Goal: Entertainment & Leisure: Browse casually

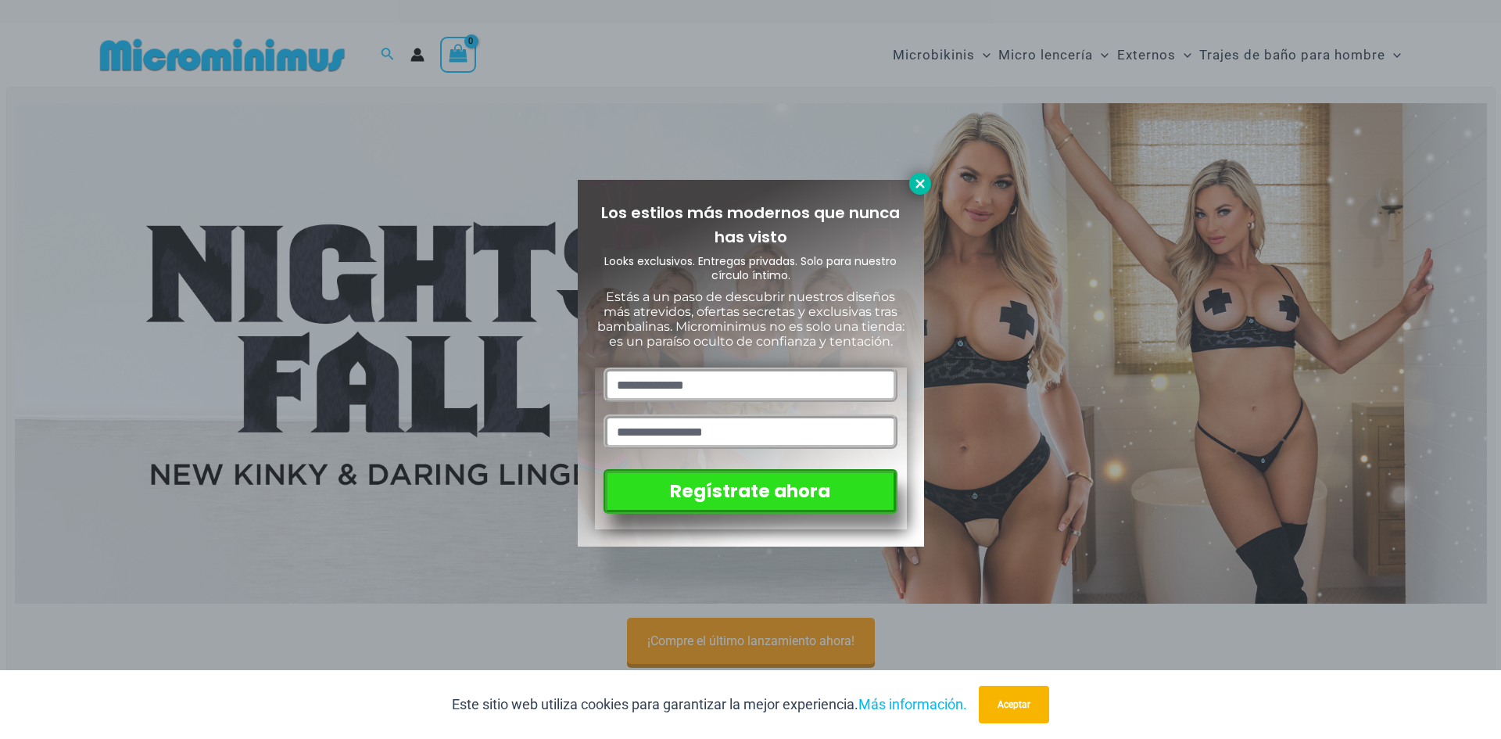
click at [917, 192] on button at bounding box center [920, 184] width 22 height 22
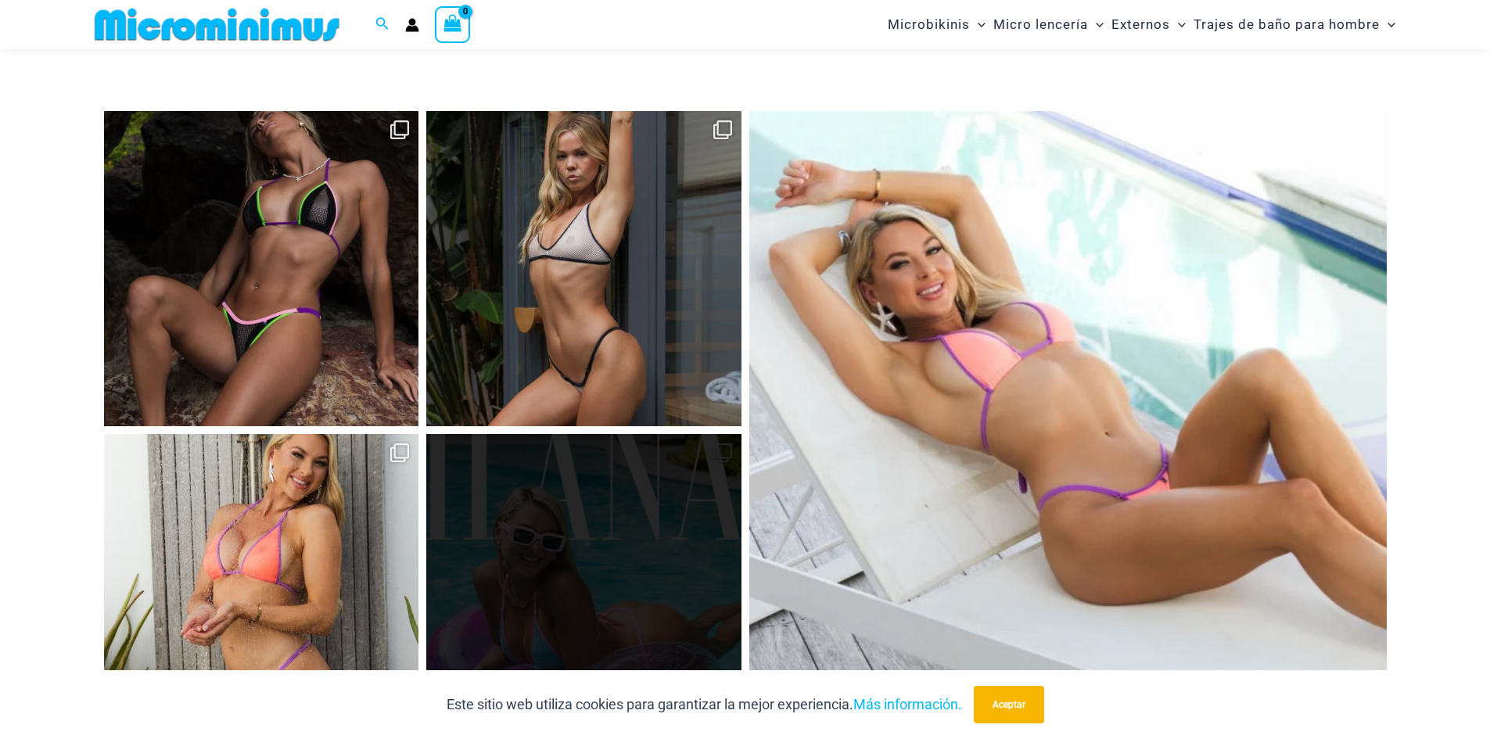
scroll to position [6713, 0]
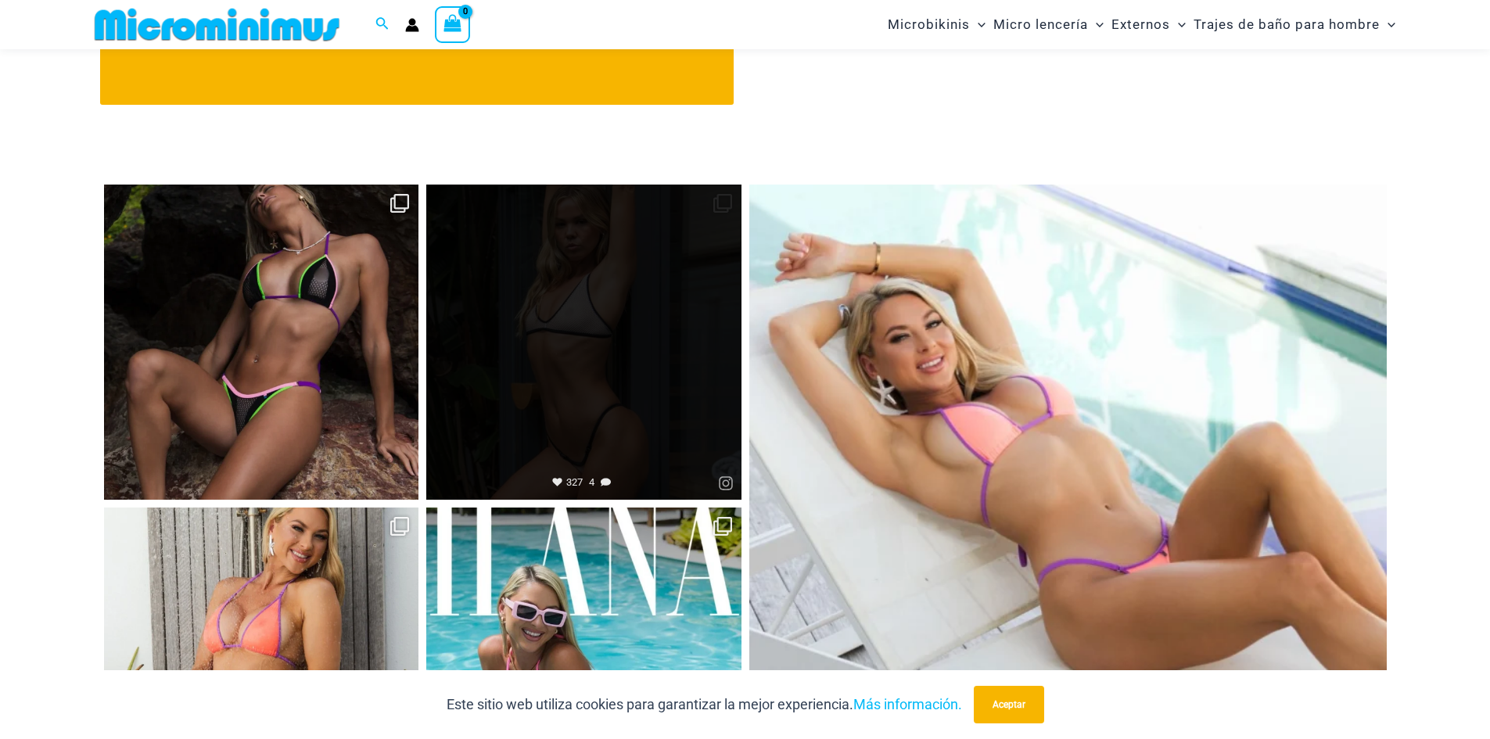
click at [641, 356] on link "Abierto" at bounding box center [583, 342] width 315 height 315
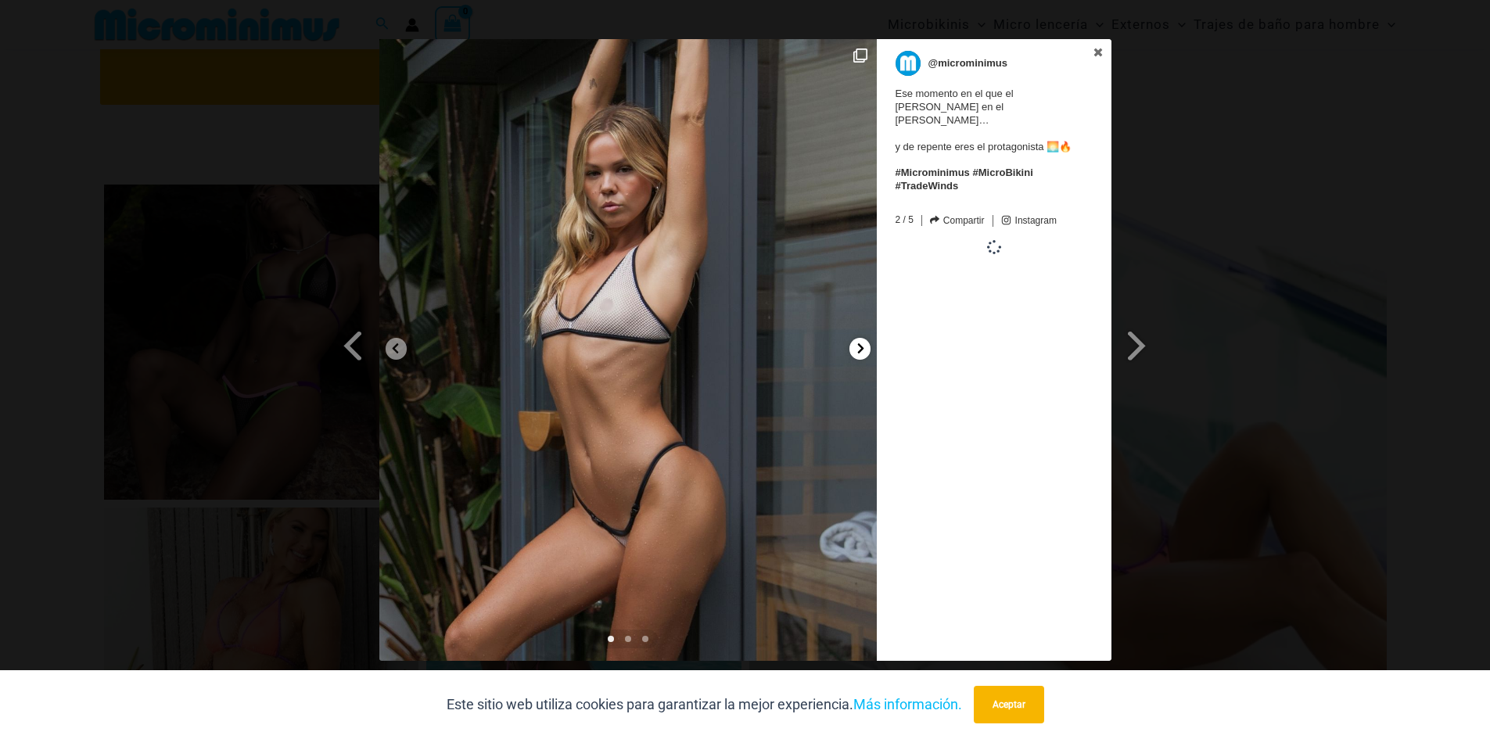
click at [852, 352] on div at bounding box center [859, 349] width 21 height 22
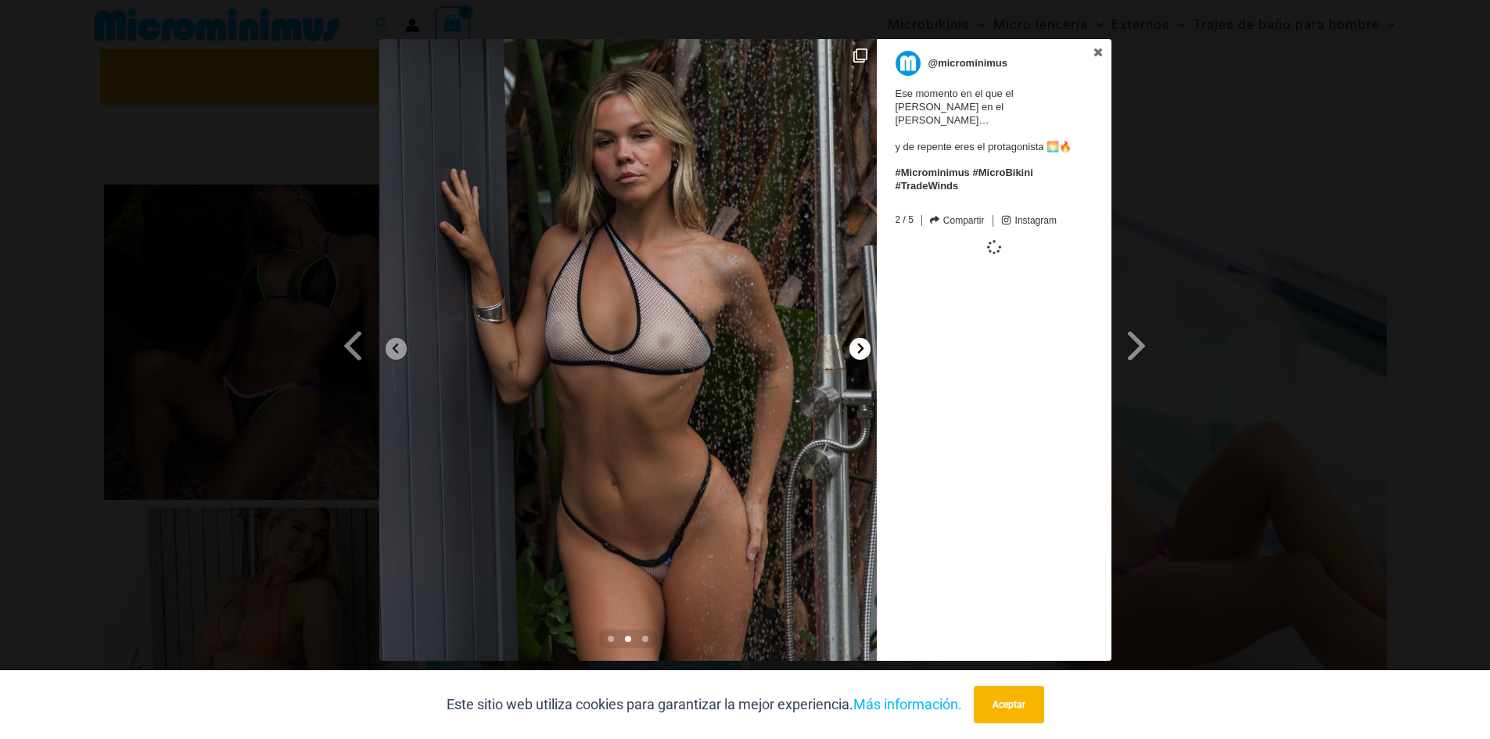
click at [852, 352] on div at bounding box center [859, 349] width 21 height 22
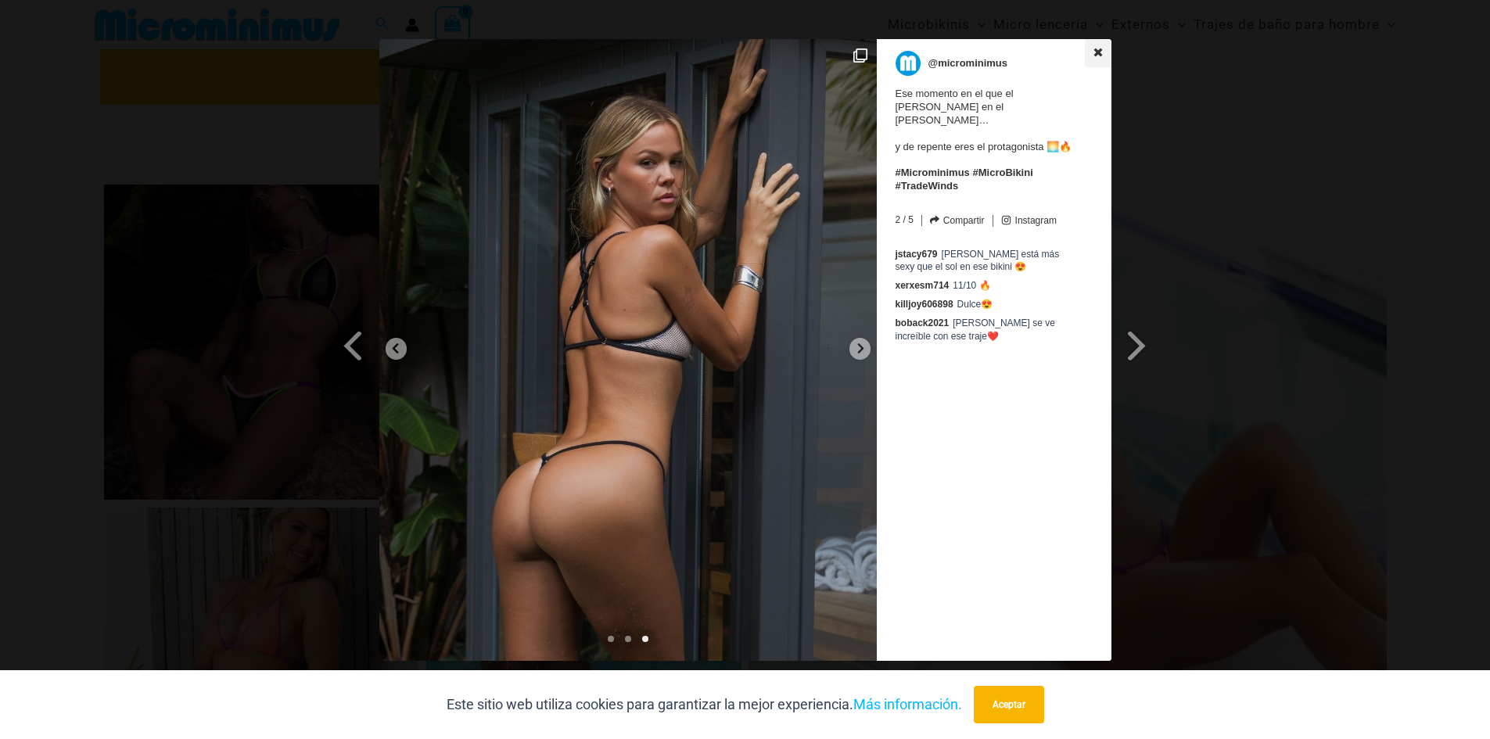
click at [1090, 54] on link at bounding box center [1098, 53] width 27 height 28
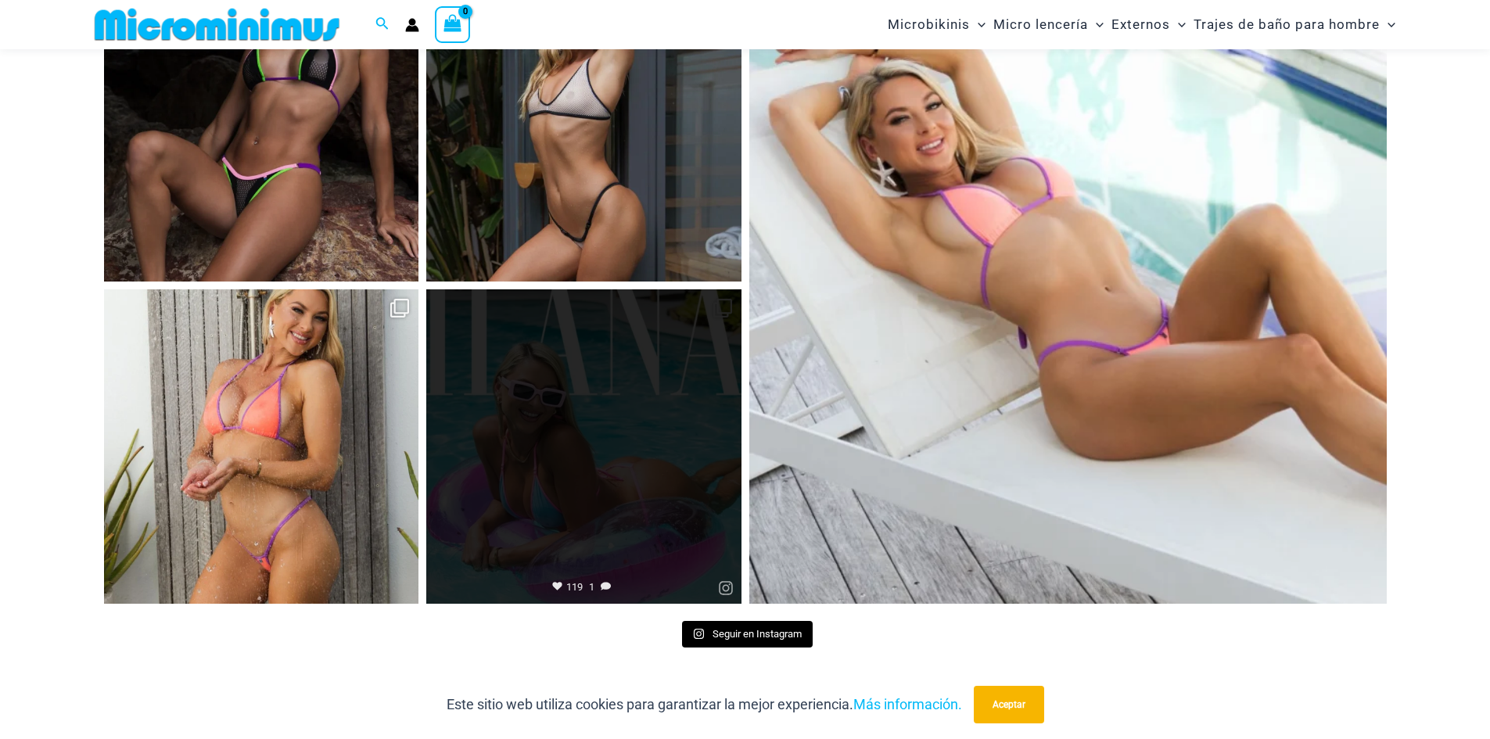
scroll to position [7104, 0]
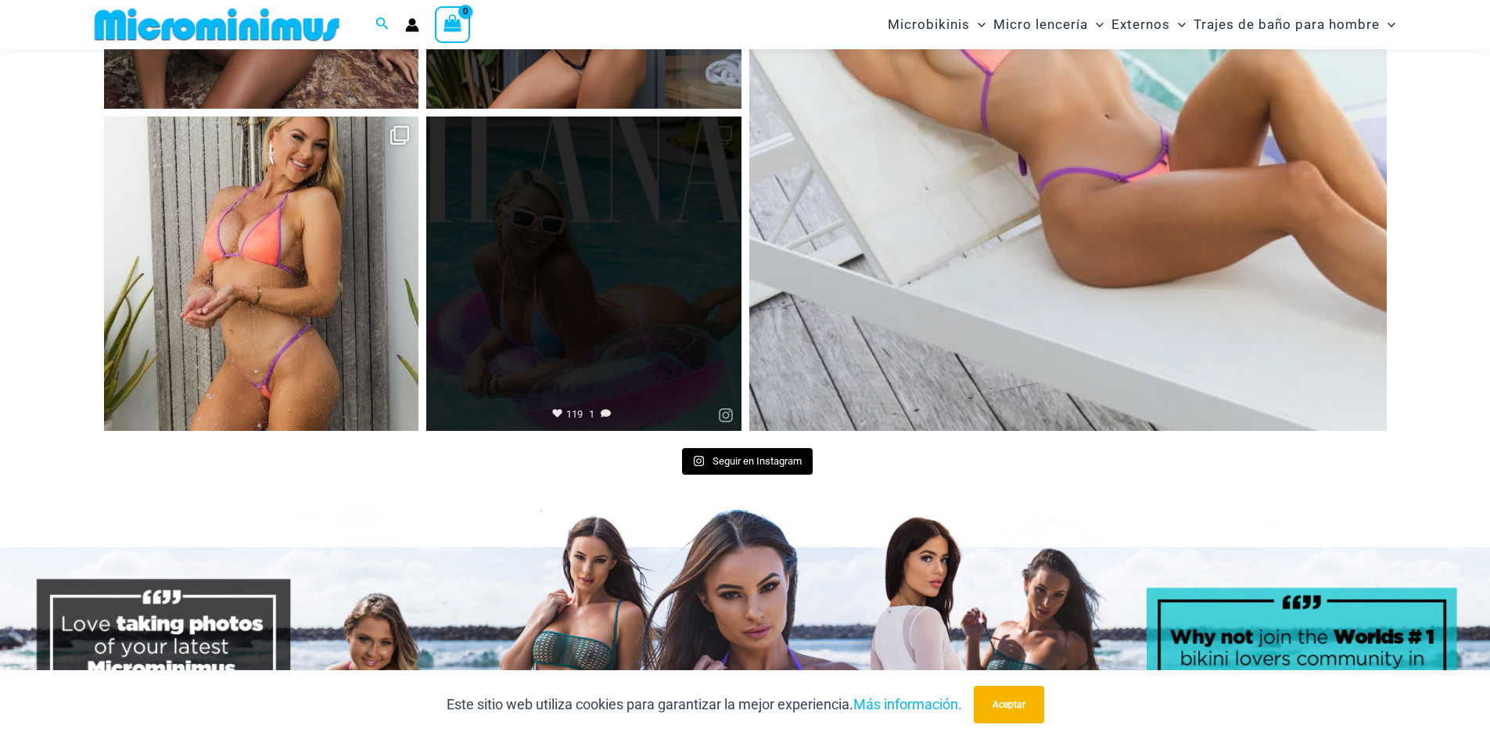
click at [505, 292] on link "Abierto" at bounding box center [583, 274] width 315 height 315
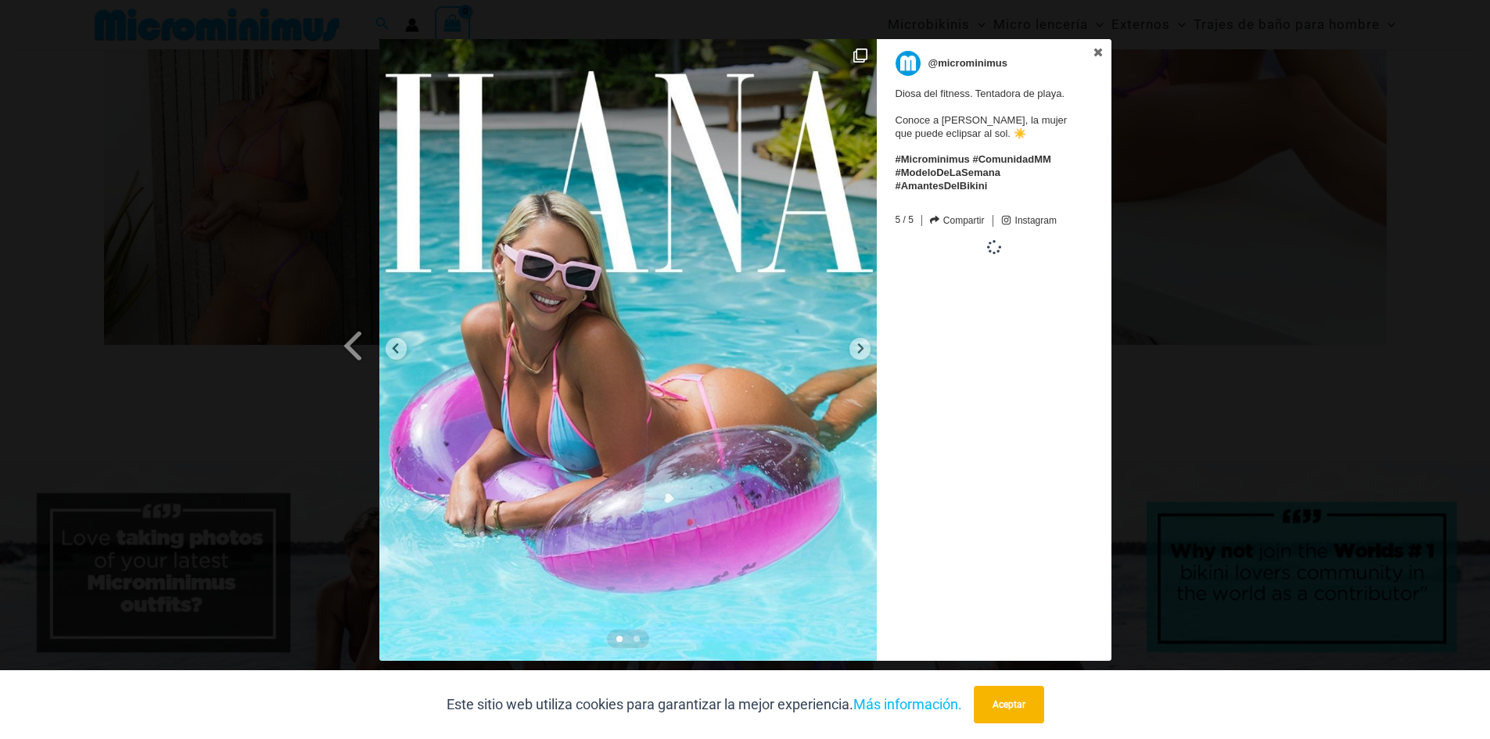
scroll to position [7338, 0]
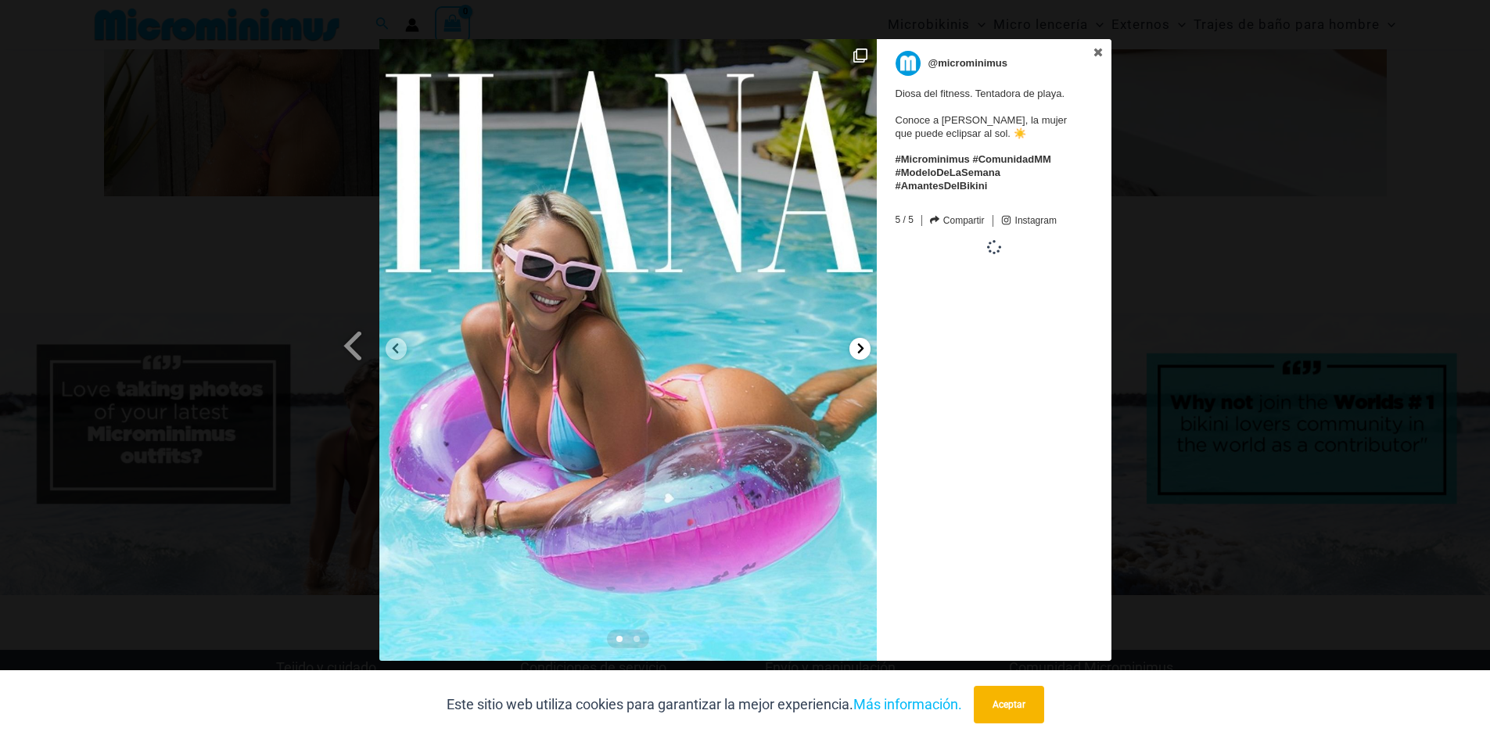
click at [856, 351] on icon at bounding box center [861, 349] width 12 height 12
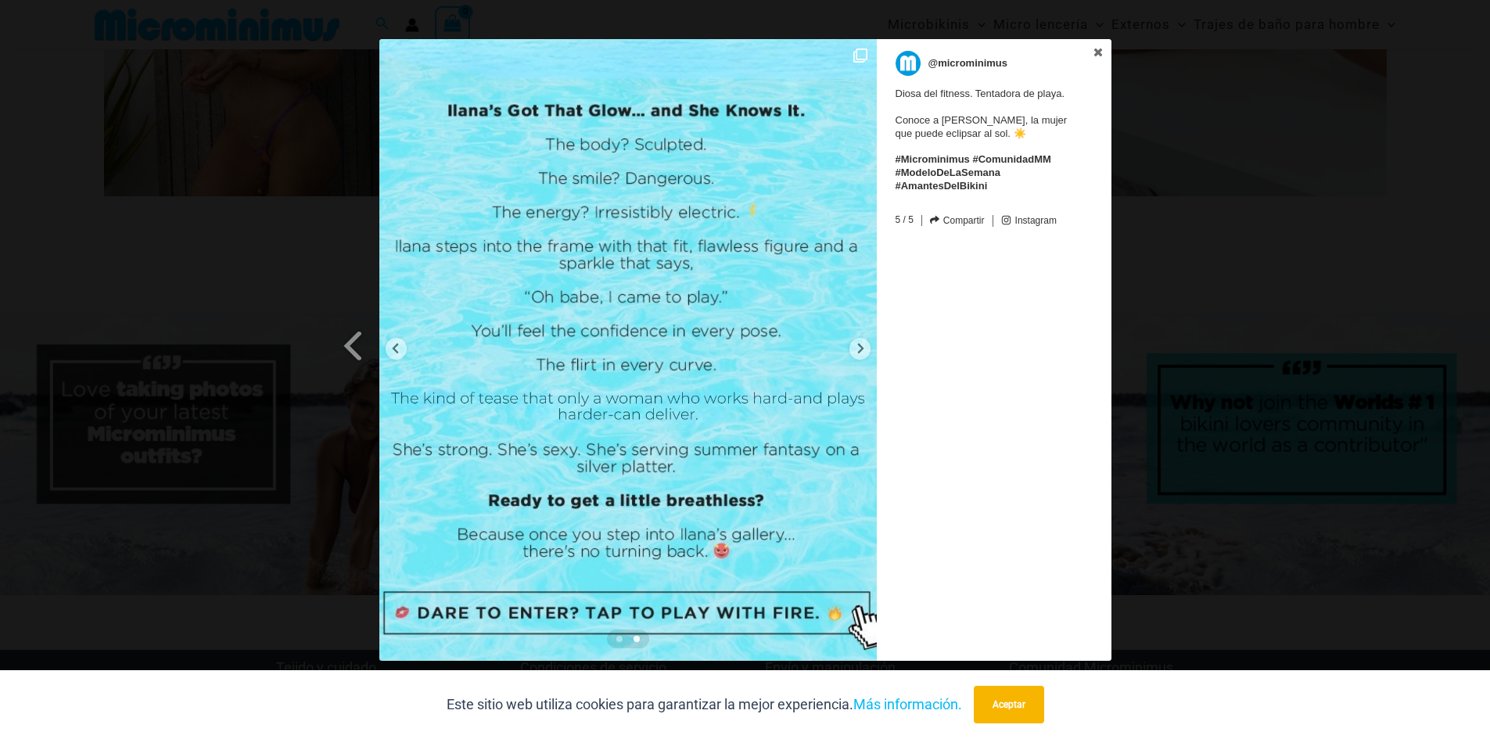
click at [393, 362] on img at bounding box center [627, 350] width 497 height 622
click at [400, 344] on icon at bounding box center [395, 349] width 12 height 12
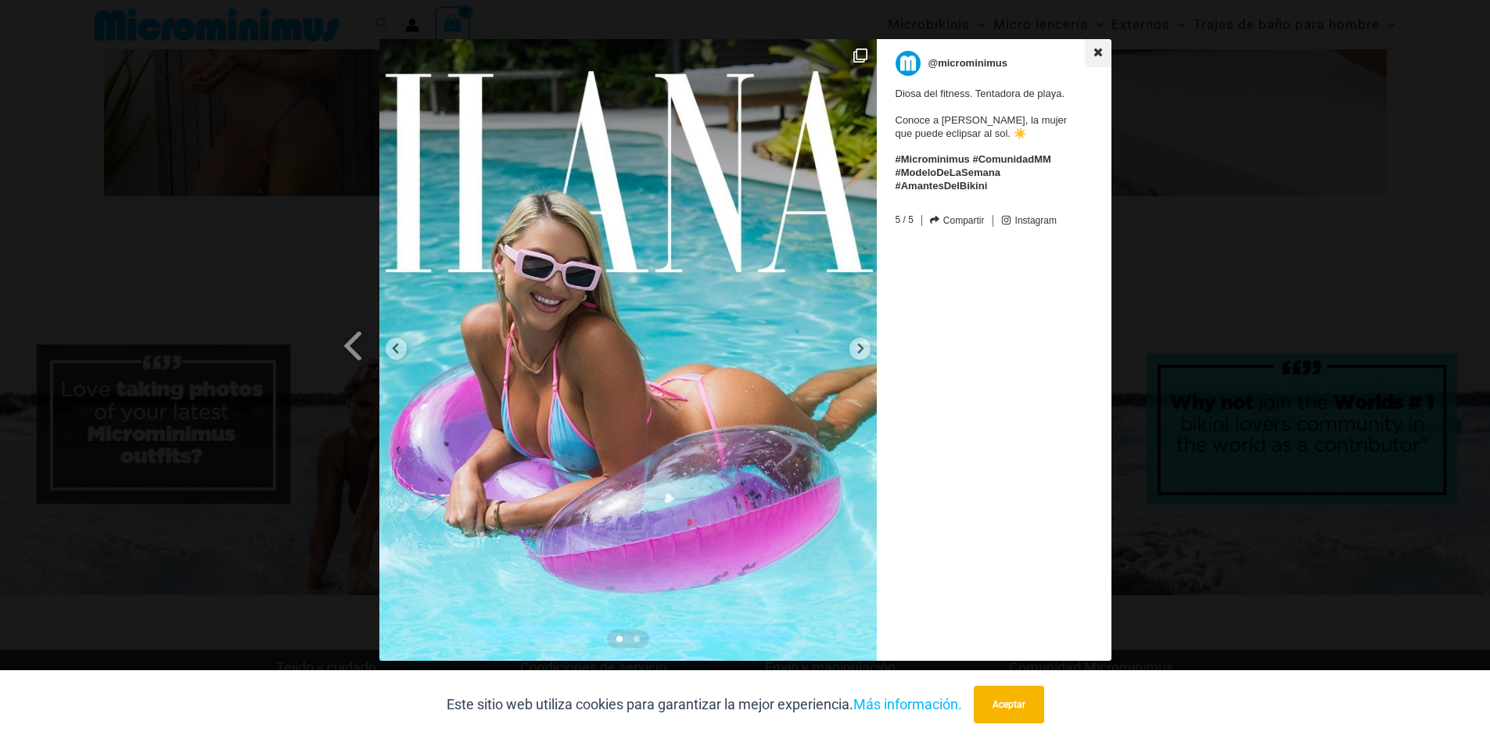
click at [1099, 49] on icon at bounding box center [1097, 52] width 9 height 9
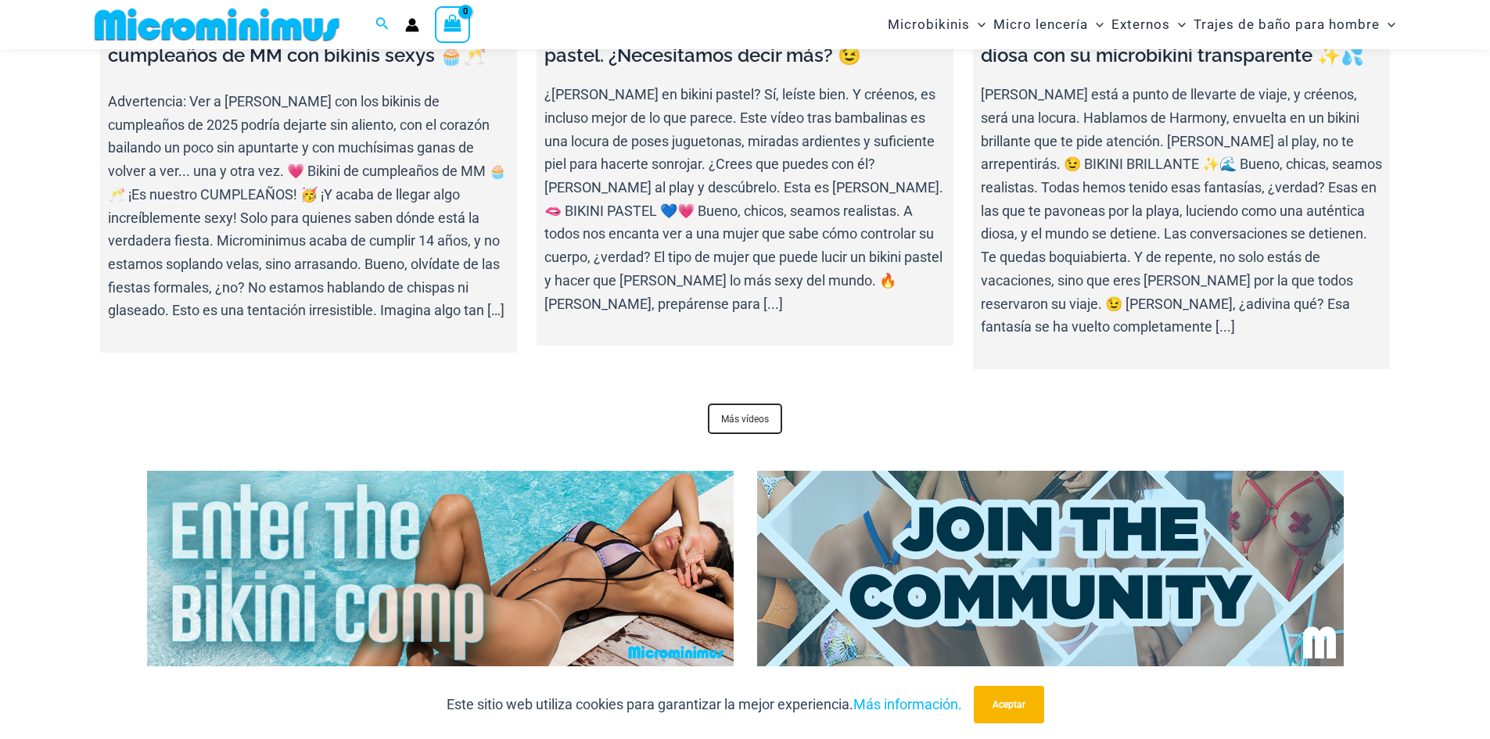
scroll to position [5853, 0]
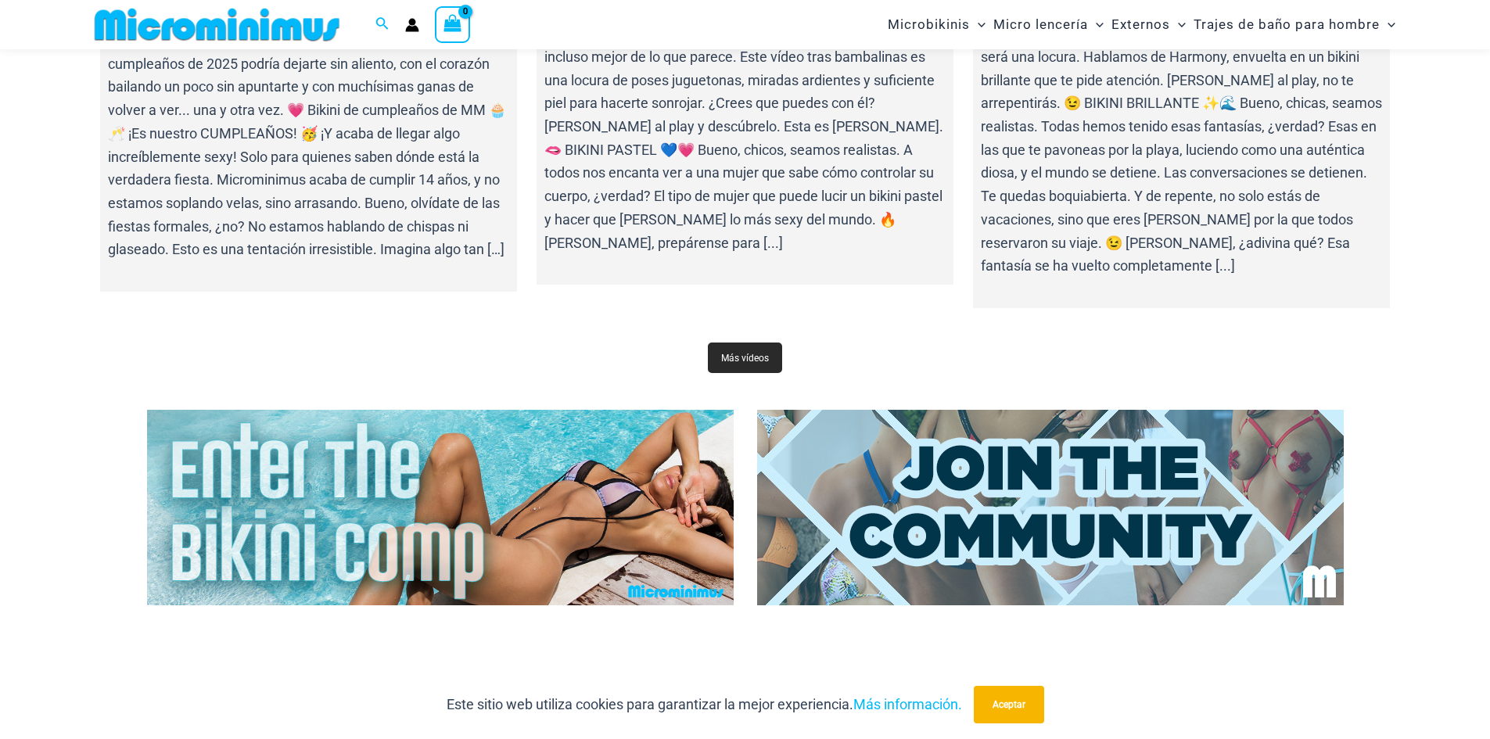
click at [760, 353] on font "Más vídeos" at bounding box center [745, 358] width 48 height 11
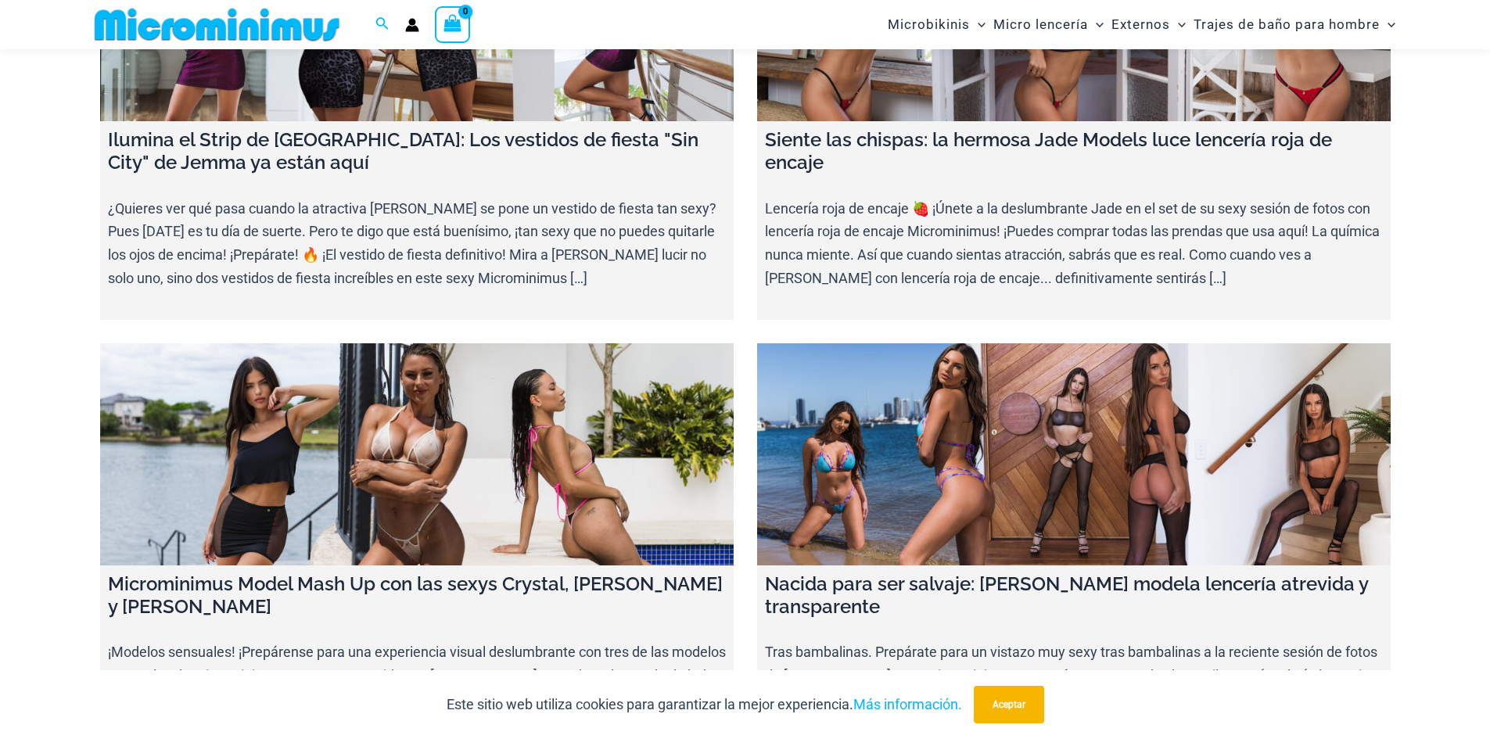
scroll to position [15313, 0]
